Goal: Book appointment/travel/reservation

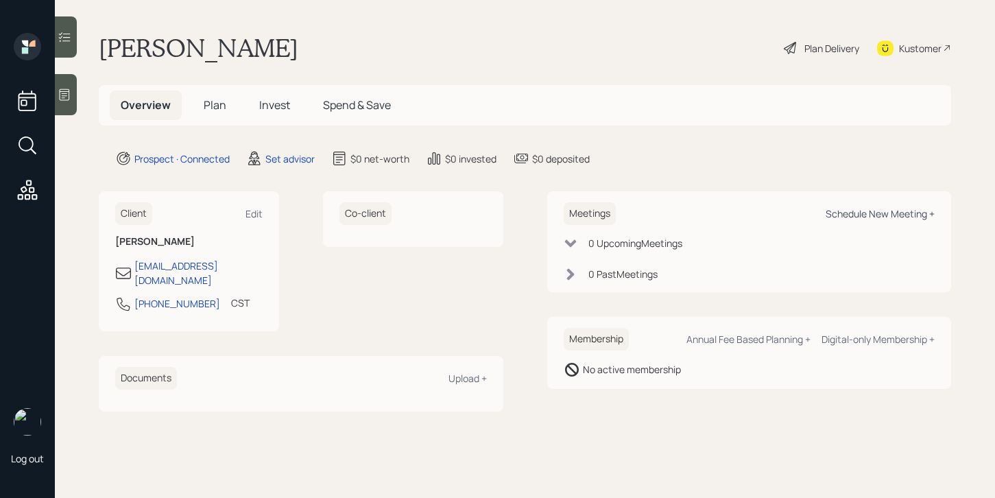
click at [862, 216] on div "Schedule New Meeting +" at bounding box center [880, 213] width 109 height 13
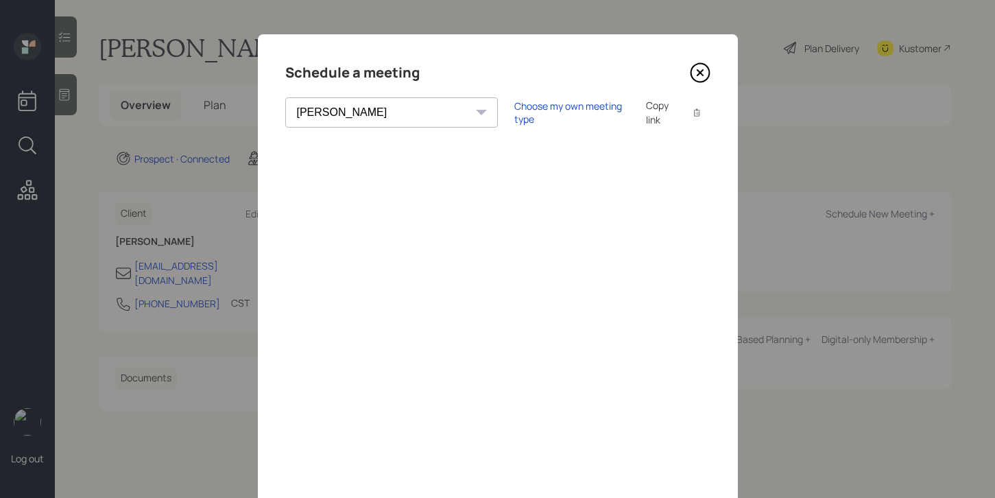
click at [382, 121] on select "[PERSON_NAME] [PERSON_NAME] [PERSON_NAME] [PERSON_NAME] [PERSON_NAME] [PERSON_N…" at bounding box center [391, 112] width 213 height 30
select select "205a2f49-d305-4782-8e90-e36bafbe5565"
click at [285, 97] on select "[PERSON_NAME] [PERSON_NAME] [PERSON_NAME] [PERSON_NAME] [PERSON_NAME] [PERSON_N…" at bounding box center [391, 112] width 213 height 30
click at [517, 116] on div "Choose my own meeting type" at bounding box center [571, 112] width 115 height 26
click at [698, 65] on icon at bounding box center [700, 72] width 21 height 21
